Goal: Information Seeking & Learning: Learn about a topic

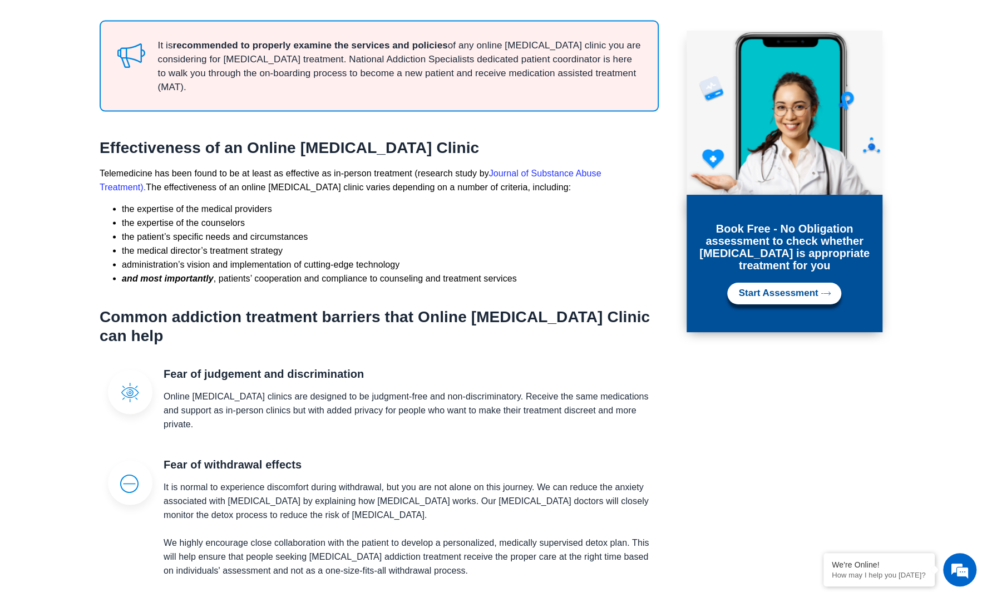
click at [73, 101] on section "Jump to Section What is a Suboxone Clinic? How Suboxone Clinics Work? Who can p…" at bounding box center [491, 350] width 982 height 2877
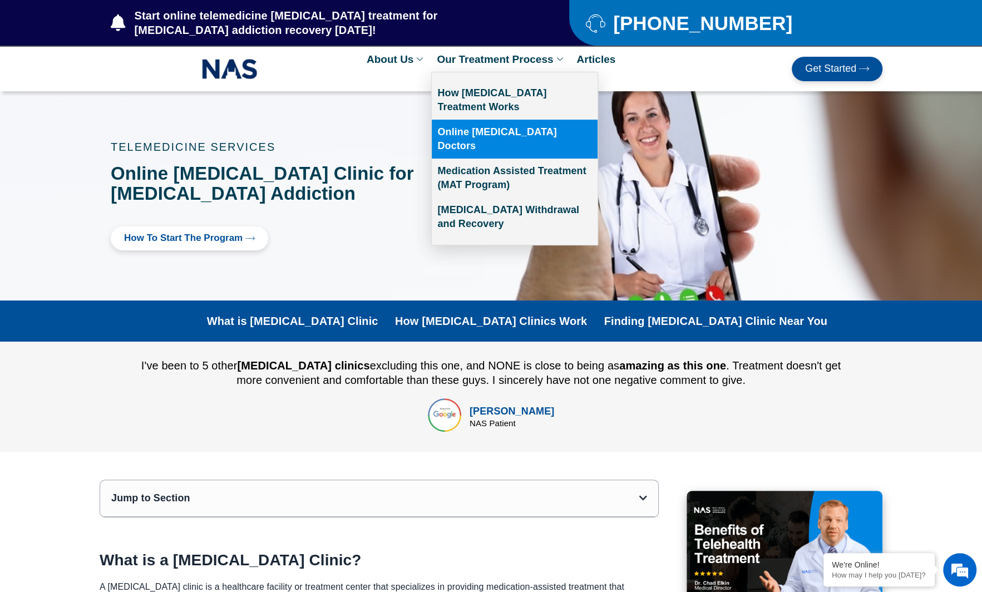
click at [535, 134] on link "Online [MEDICAL_DATA] Doctors" at bounding box center [515, 139] width 166 height 39
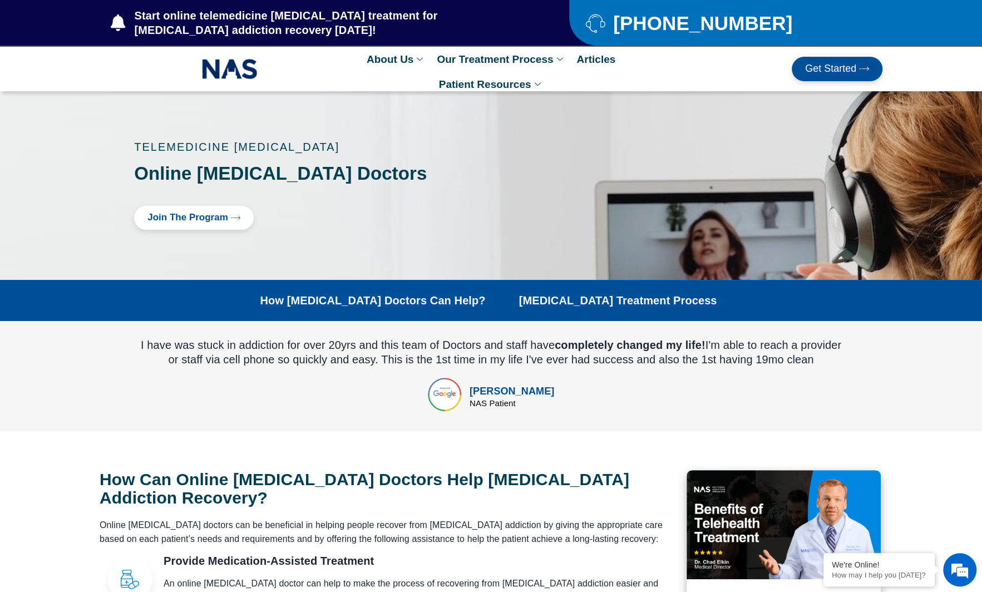
click at [853, 72] on span "Get Started" at bounding box center [830, 68] width 51 height 11
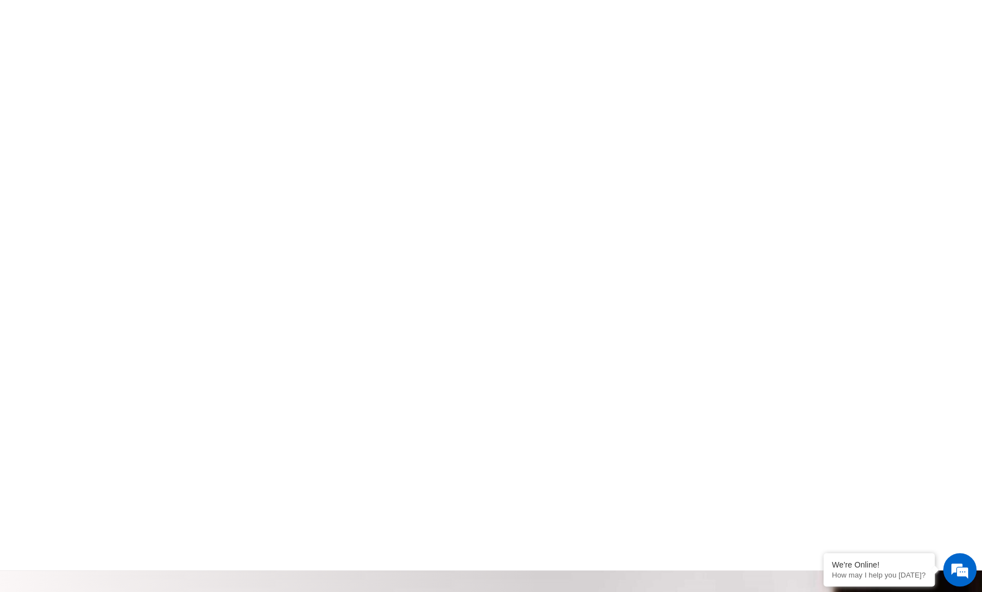
scroll to position [390, 0]
